Goal: Information Seeking & Learning: Learn about a topic

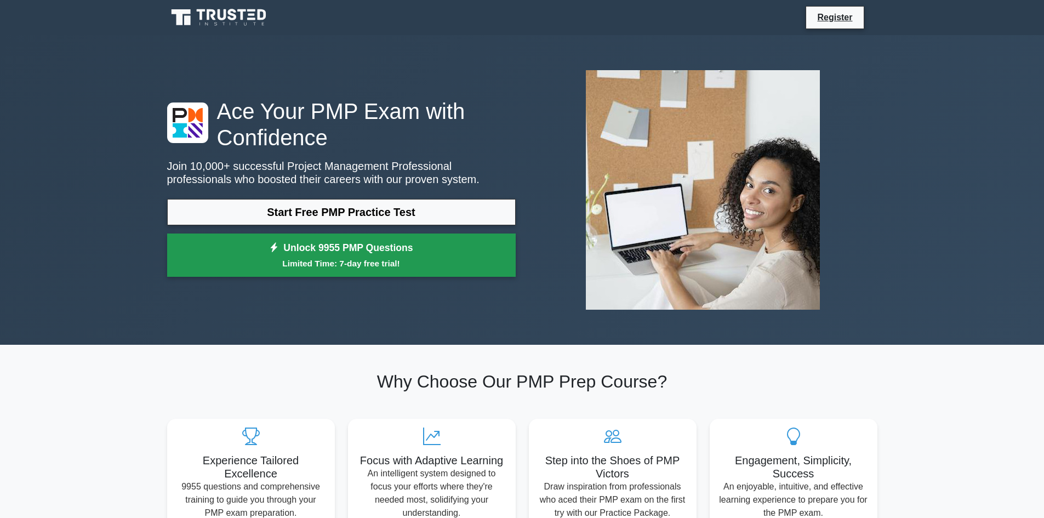
click at [380, 260] on small "Limited Time: 7-day free trial!" at bounding box center [341, 263] width 321 height 13
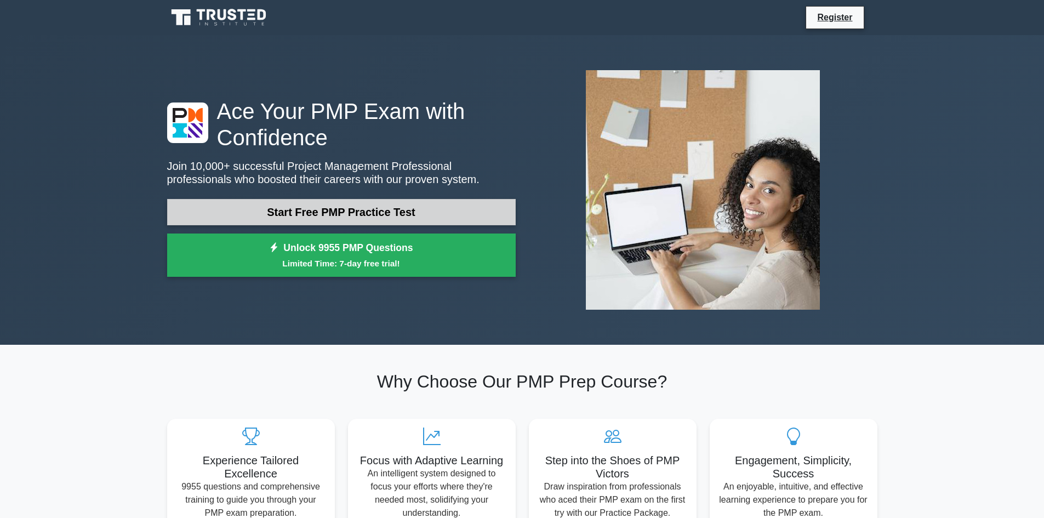
click at [331, 214] on link "Start Free PMP Practice Test" at bounding box center [341, 212] width 349 height 26
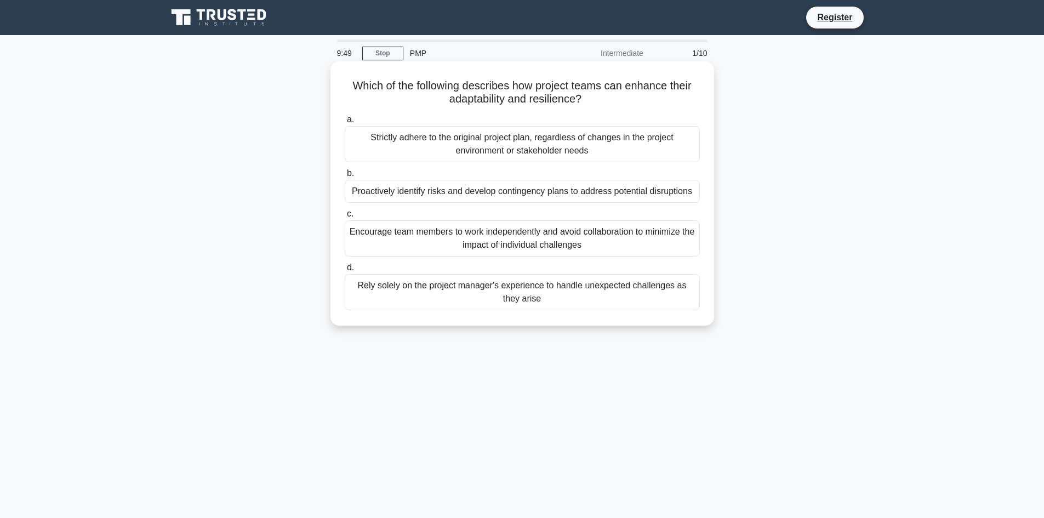
click at [644, 128] on div "Strictly adhere to the original project plan, regardless of changes in the proj…" at bounding box center [522, 144] width 355 height 36
click at [345, 123] on input "a. Strictly adhere to the original project plan, regardless of changes in the p…" at bounding box center [345, 119] width 0 height 7
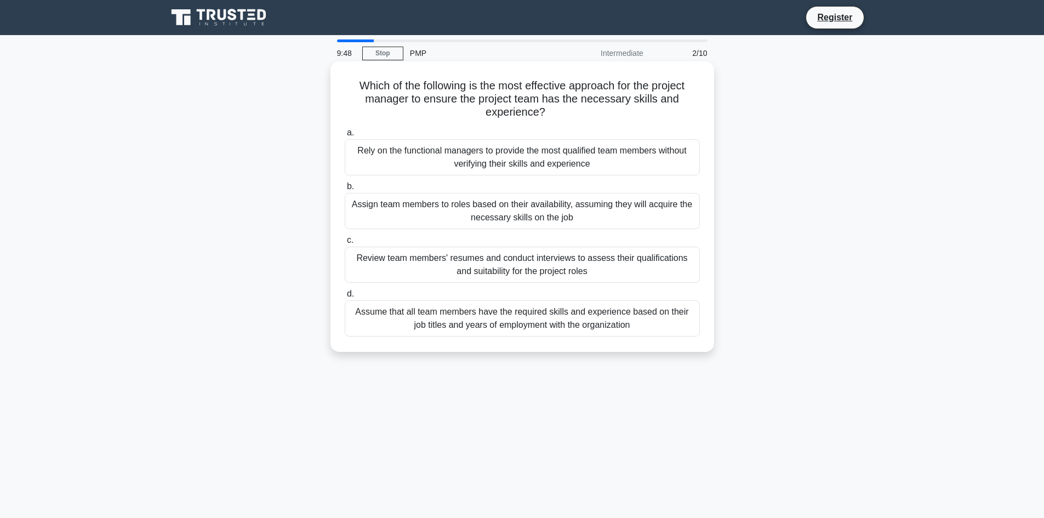
click at [630, 154] on div "Rely on the functional managers to provide the most qualified team members with…" at bounding box center [522, 157] width 355 height 36
click at [345, 137] on input "a. Rely on the functional managers to provide the most qualified team members w…" at bounding box center [345, 132] width 0 height 7
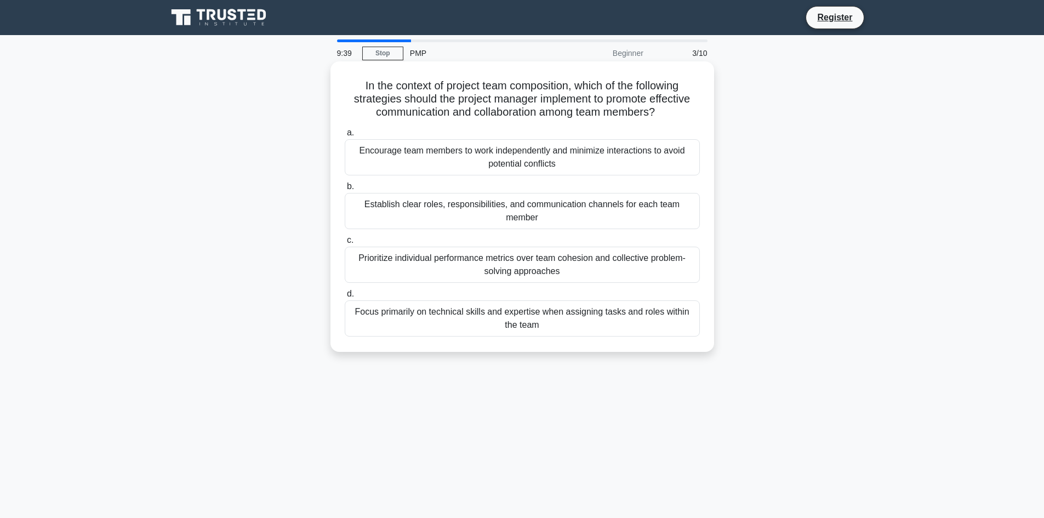
click at [609, 204] on div "Establish clear roles, responsibilities, and communication channels for each te…" at bounding box center [522, 211] width 355 height 36
click at [345, 190] on input "b. Establish clear roles, responsibilities, and communication channels for each…" at bounding box center [345, 186] width 0 height 7
